Goal: Information Seeking & Learning: Find specific fact

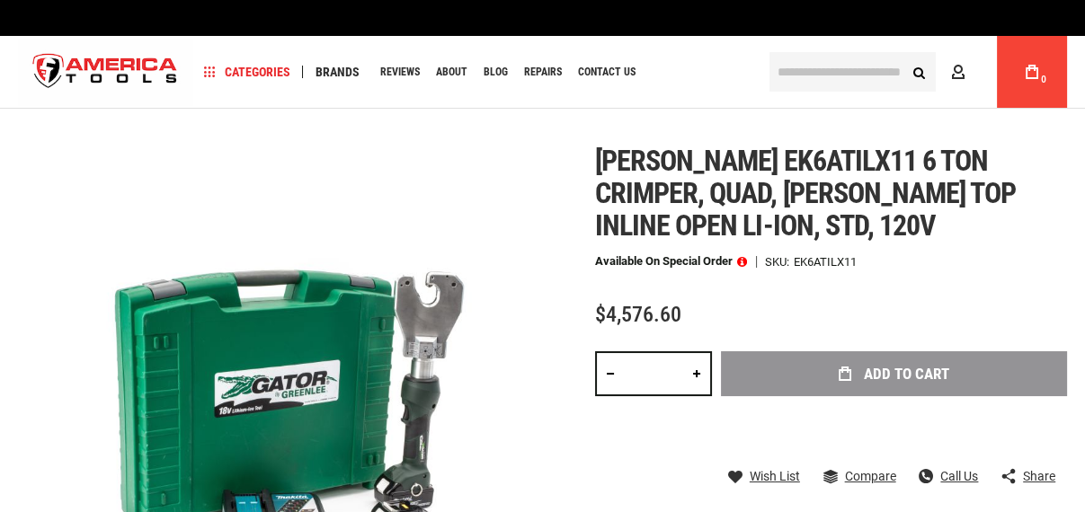
click at [817, 266] on div "EK6ATILX11" at bounding box center [825, 262] width 63 height 12
copy div "EK6ATILX11"
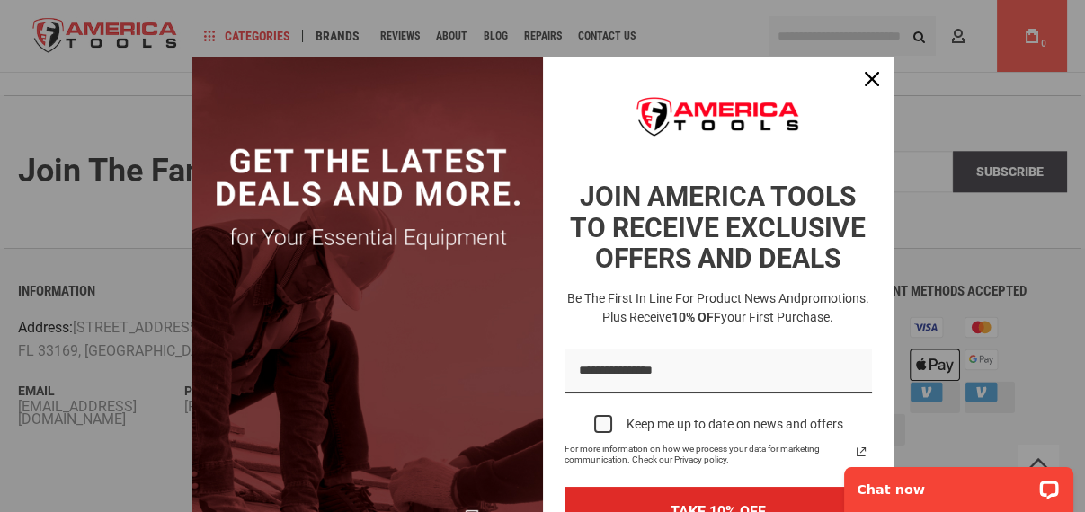
scroll to position [2488, 0]
click at [865, 74] on icon "close icon" at bounding box center [872, 79] width 14 height 14
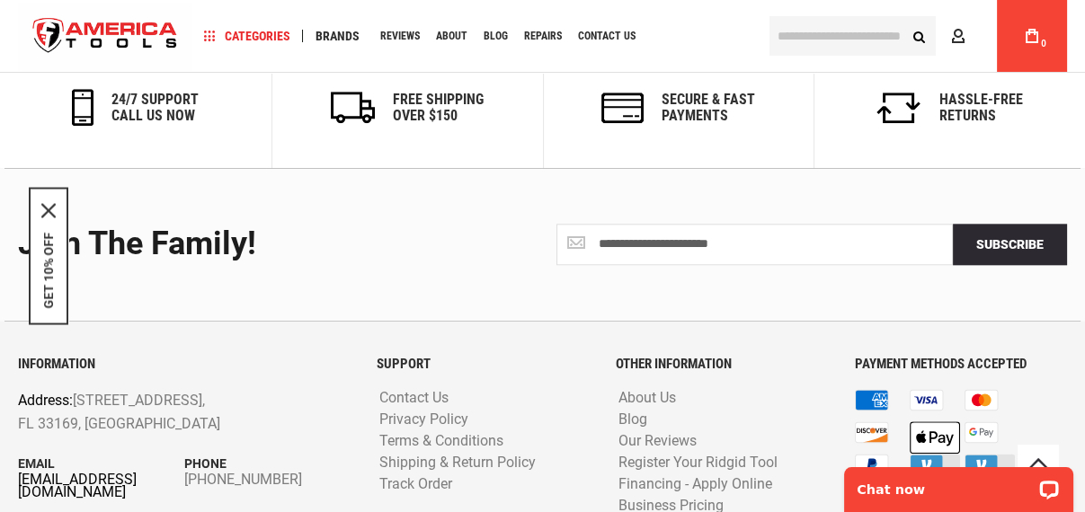
scroll to position [2554, 0]
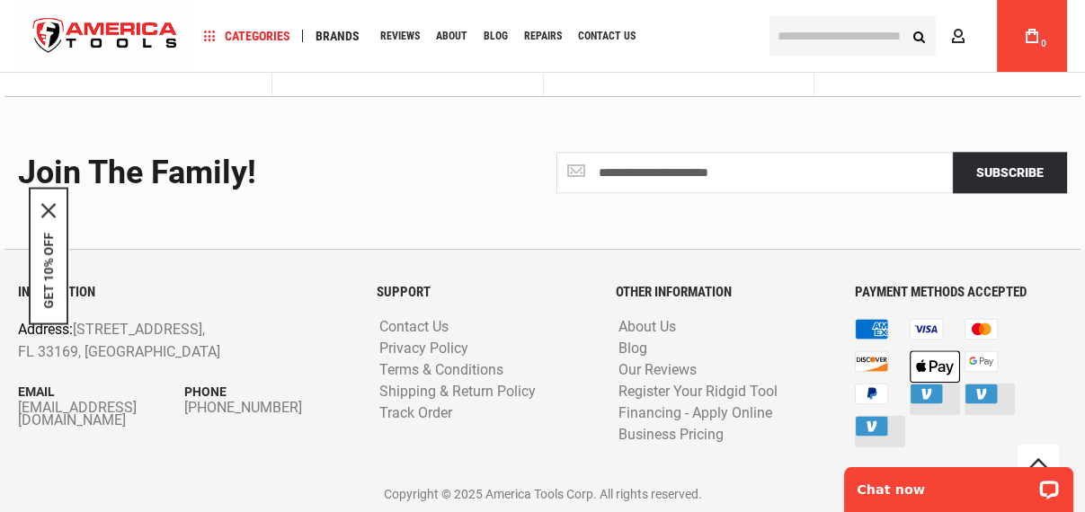
click at [171, 468] on div "INFORMATION Address: 1157 NW 159th Dr, Miami, FL 33169, United States Email inf…" at bounding box center [183, 380] width 359 height 191
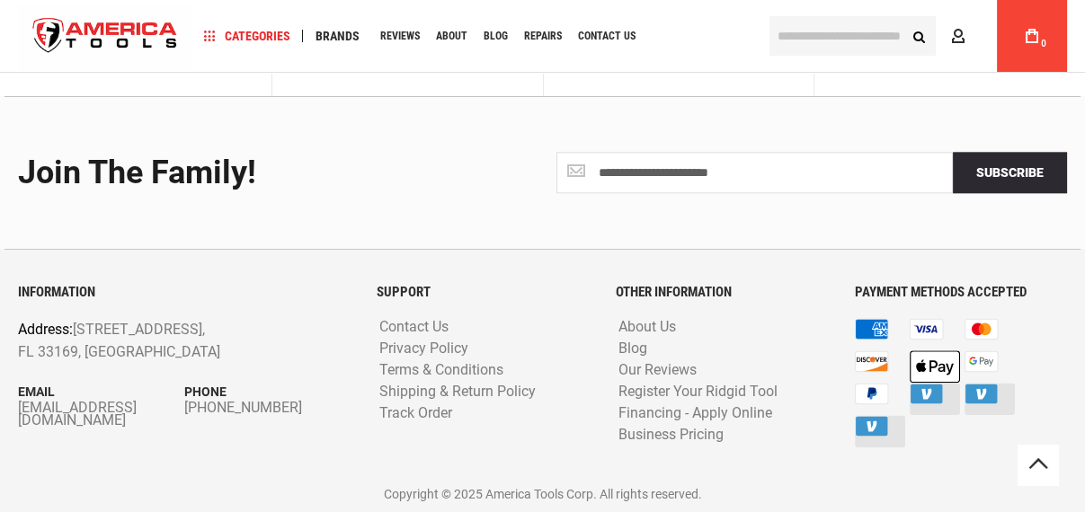
scroll to position [2554, 0]
